Goal: Task Accomplishment & Management: Manage account settings

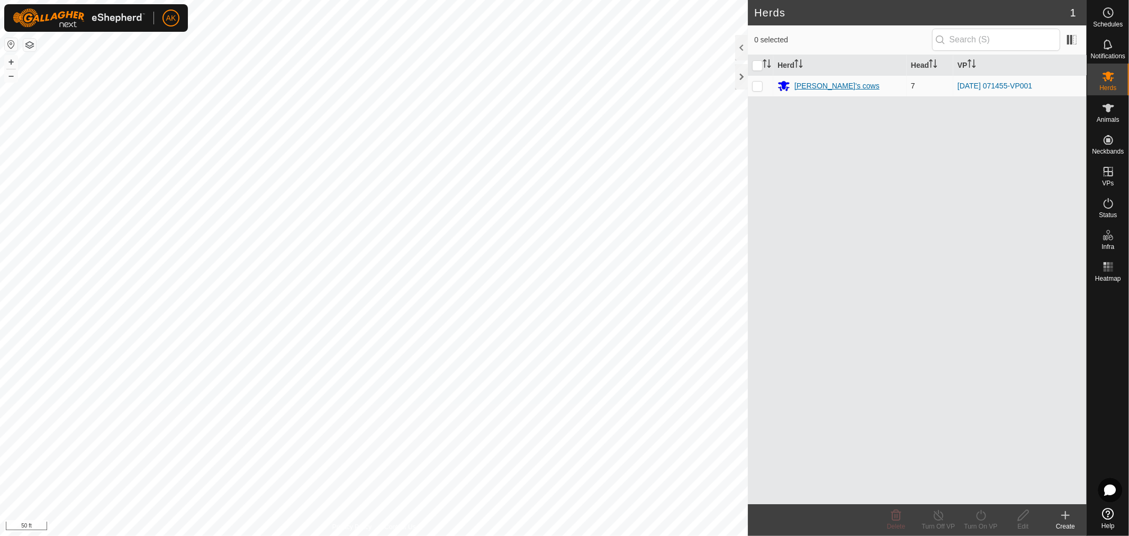
click at [822, 88] on div "[PERSON_NAME]'s cows" at bounding box center [837, 85] width 85 height 11
